Goal: Information Seeking & Learning: Learn about a topic

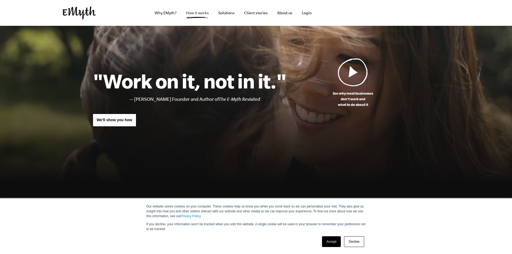
click at [195, 15] on link "How it works" at bounding box center [197, 13] width 31 height 26
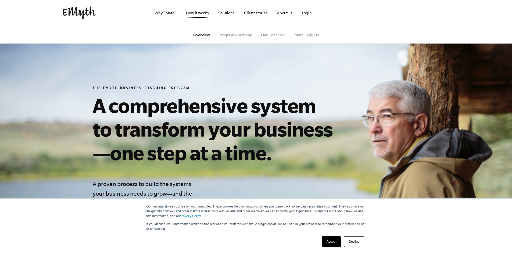
click at [333, 244] on link "Accept" at bounding box center [331, 241] width 19 height 11
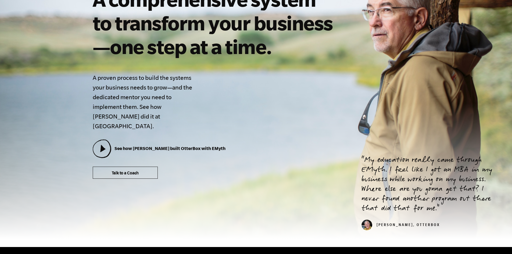
scroll to position [107, 0]
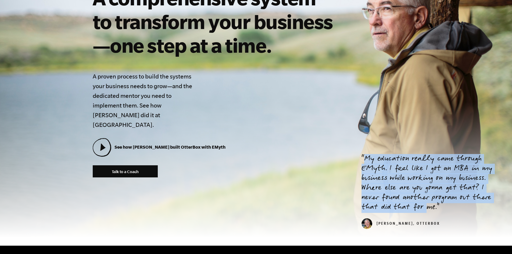
drag, startPoint x: 371, startPoint y: 154, endPoint x: 429, endPoint y: 198, distance: 72.9
click at [428, 198] on p "My education really came through EMyth. I feel like I got an MBA in my business…" at bounding box center [430, 183] width 138 height 58
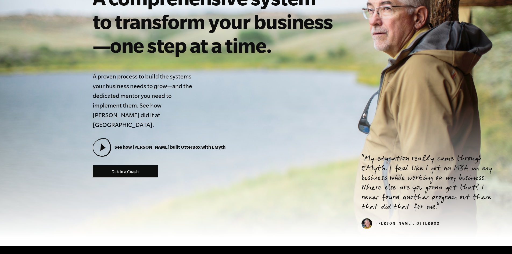
click at [452, 197] on p "My education really came through EMyth. I feel like I got an MBA in my business…" at bounding box center [430, 183] width 138 height 58
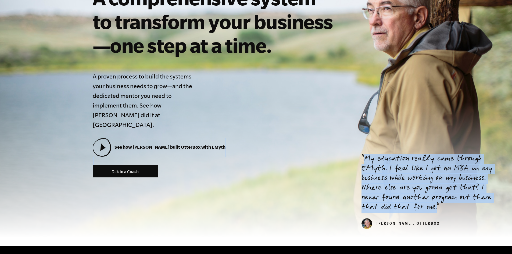
drag, startPoint x: 440, startPoint y: 193, endPoint x: 365, endPoint y: 158, distance: 81.7
click at [350, 150] on div "The EMyth Business Coaching Program A comprehensive system to transform your bu…" at bounding box center [256, 78] width 340 height 199
click at [406, 177] on p "My education really came through EMyth. I feel like I got an MBA in my business…" at bounding box center [430, 183] width 138 height 58
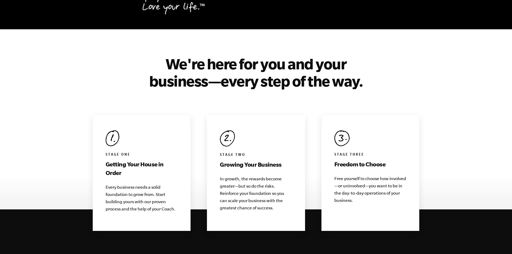
scroll to position [457, 0]
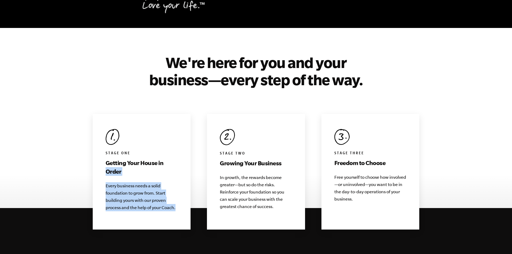
drag, startPoint x: 177, startPoint y: 196, endPoint x: 140, endPoint y: 173, distance: 43.5
click at [101, 160] on div "Stage One Getting Your House in Order Every business needs a solid foundation t…" at bounding box center [142, 172] width 98 height 116
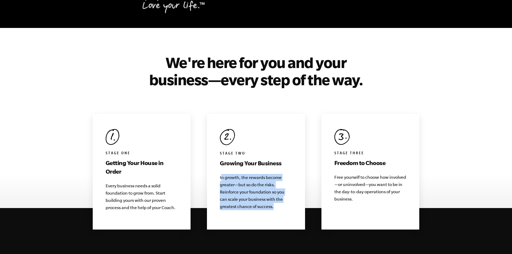
drag, startPoint x: 221, startPoint y: 168, endPoint x: 295, endPoint y: 187, distance: 75.7
click at [273, 200] on p "In growth, the rewards become greater—but so do the risks. Reinforce your found…" at bounding box center [256, 192] width 72 height 36
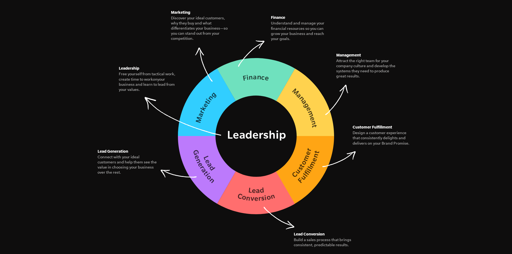
scroll to position [779, 0]
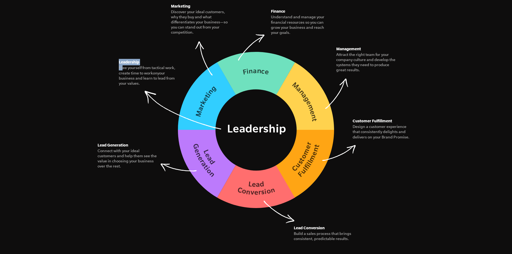
drag, startPoint x: 122, startPoint y: 57, endPoint x: 147, endPoint y: 100, distance: 49.0
click at [147, 86] on figure "Leadership Free yourself from tactical work, create time to work on your busine…" at bounding box center [149, 72] width 60 height 27
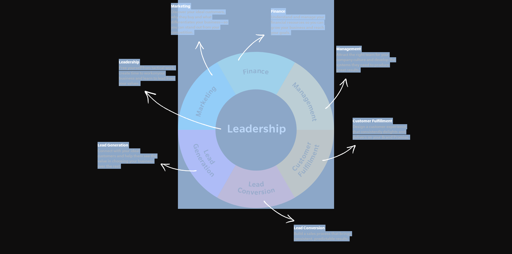
drag, startPoint x: 95, startPoint y: 139, endPoint x: 153, endPoint y: 165, distance: 63.4
click at [153, 165] on figure "The Seven Essential Systems Our model for building a business of interconnected…" at bounding box center [256, 74] width 327 height 267
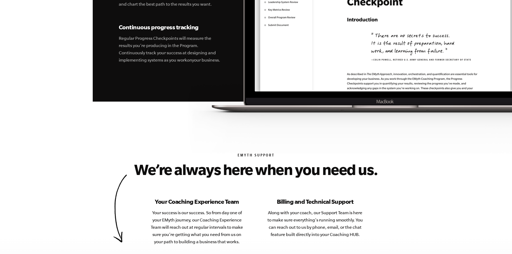
scroll to position [2069, 0]
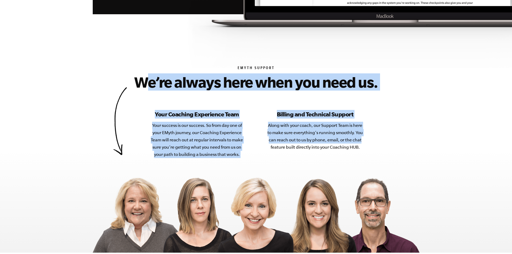
drag, startPoint x: 274, startPoint y: 100, endPoint x: 356, endPoint y: 130, distance: 87.6
click at [365, 126] on div "EMyth Support We’re always here when you need us. Your Coaching Experience Team…" at bounding box center [256, 159] width 340 height 187
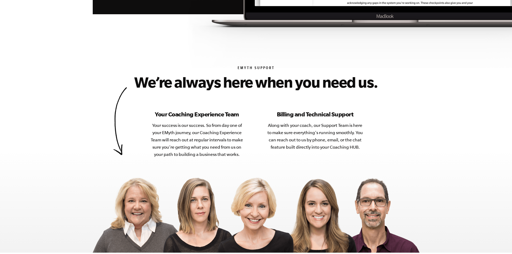
click at [355, 130] on p "Along with your coach, our Support Team is here to make sure everything’s runni…" at bounding box center [315, 136] width 97 height 29
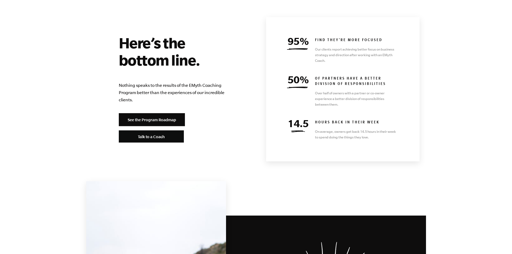
scroll to position [2337, 0]
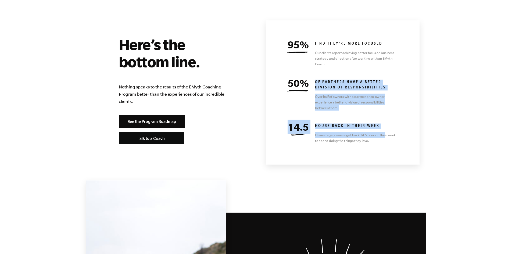
drag, startPoint x: 355, startPoint y: 93, endPoint x: 310, endPoint y: 63, distance: 54.2
click at [310, 63] on div "95% find they're more focused Our clients report achieving better focus on busi…" at bounding box center [342, 92] width 153 height 144
click at [373, 124] on h6 "HOURS BACK IN THEIR WEEK" at bounding box center [356, 126] width 83 height 5
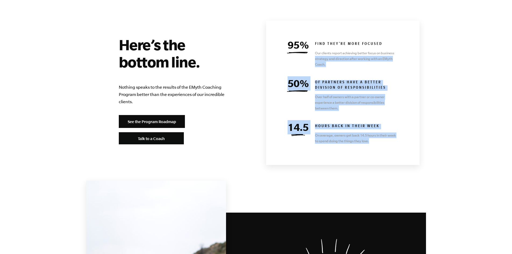
drag, startPoint x: 380, startPoint y: 127, endPoint x: 309, endPoint y: 46, distance: 107.2
click at [308, 44] on div "95% find they're more focused Our clients report achieving better focus on busi…" at bounding box center [342, 93] width 153 height 144
click at [330, 94] on p "Over half of owners with a partner or co-owner experience a better division of …" at bounding box center [356, 102] width 83 height 17
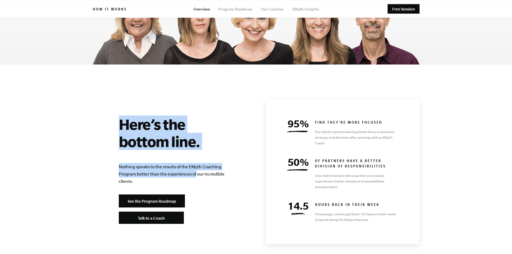
drag, startPoint x: 130, startPoint y: 108, endPoint x: 227, endPoint y: 183, distance: 122.7
click at [224, 182] on div "Here’s the bottom line. Nothing speaks to the results of the EMyth Coaching Pro…" at bounding box center [175, 169] width 113 height 109
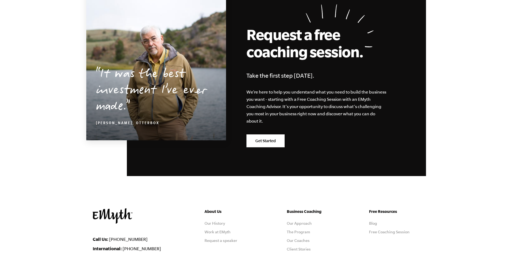
scroll to position [2641, 0]
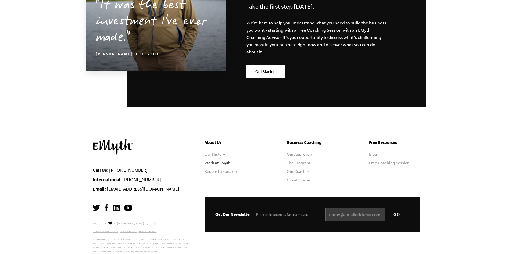
click at [221, 161] on link "Work at EMyth" at bounding box center [217, 163] width 26 height 4
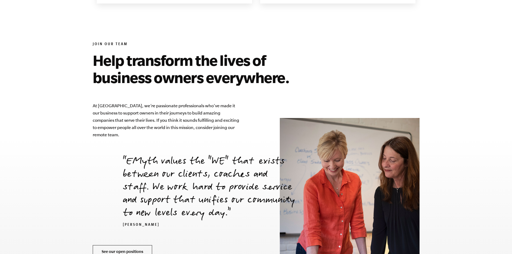
scroll to position [1769, 0]
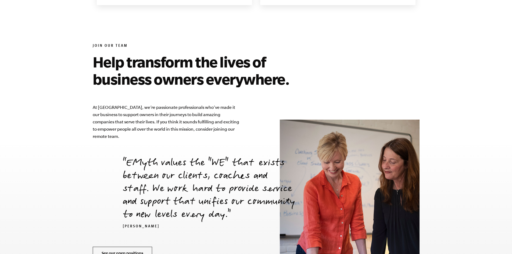
click at [129, 247] on link "See our open positions" at bounding box center [122, 253] width 59 height 13
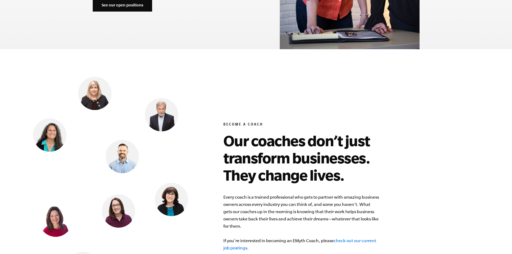
scroll to position [2064, 0]
